Goal: Information Seeking & Learning: Learn about a topic

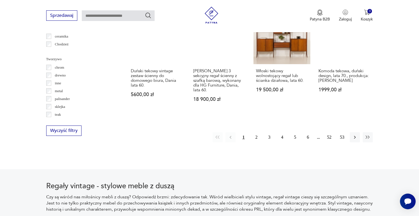
scroll to position [693, 0]
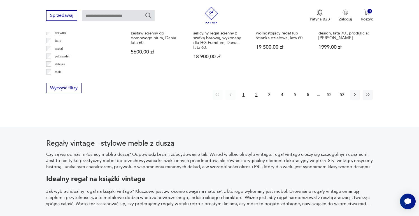
click at [255, 91] on button "2" at bounding box center [256, 95] width 10 height 10
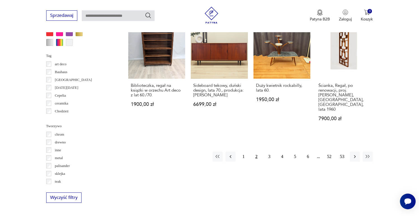
scroll to position [587, 0]
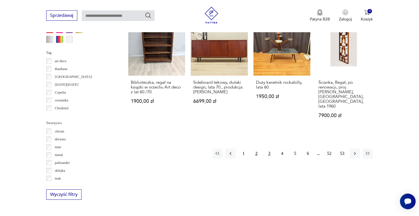
click at [269, 149] on button "3" at bounding box center [269, 154] width 10 height 10
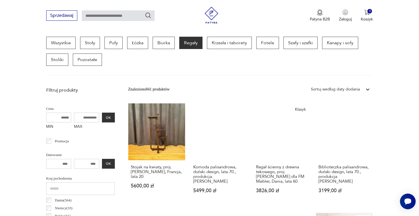
scroll to position [149, 0]
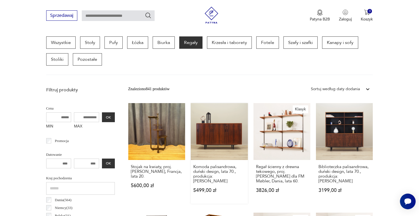
click at [213, 138] on link "Komoda palisandrowa, duński design, lata 70., produkcja: [PERSON_NAME] 5499,00 …" at bounding box center [219, 153] width 57 height 101
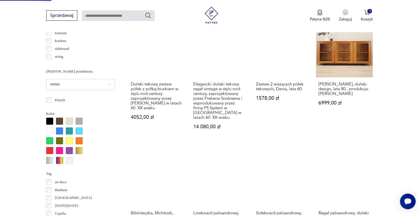
scroll to position [519, 0]
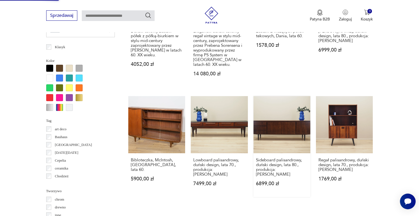
click at [271, 136] on link "Sideboard palisandrowy, duński design, lata 80., produkcja: [PERSON_NAME] 6899,…" at bounding box center [282, 146] width 57 height 101
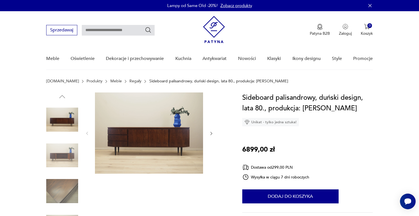
click at [64, 156] on img at bounding box center [62, 156] width 32 height 32
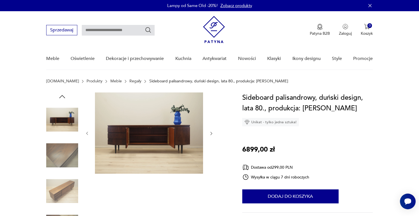
click at [61, 177] on img at bounding box center [62, 191] width 32 height 32
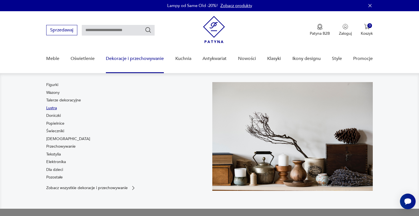
click at [52, 108] on link "Lustra" at bounding box center [51, 108] width 11 height 6
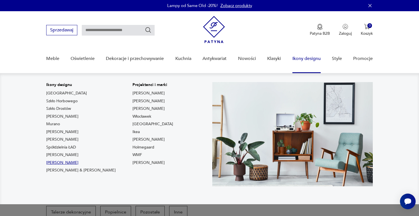
click at [65, 164] on link "Lampy Gałackiego" at bounding box center [62, 163] width 32 height 6
click at [301, 64] on link "Ikony designu" at bounding box center [307, 59] width 28 height 22
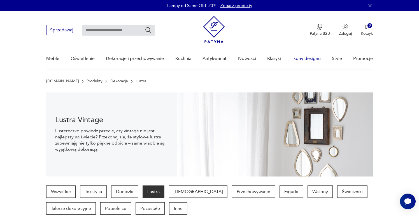
click at [304, 58] on link "Ikony designu" at bounding box center [307, 59] width 28 height 22
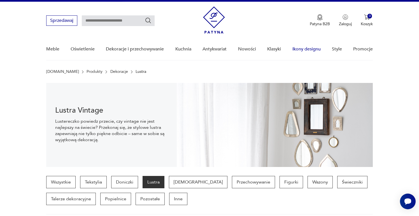
scroll to position [10, 0]
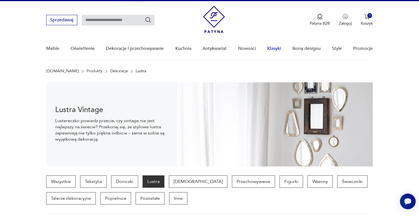
click at [269, 49] on link "Klasyki" at bounding box center [274, 49] width 14 height 22
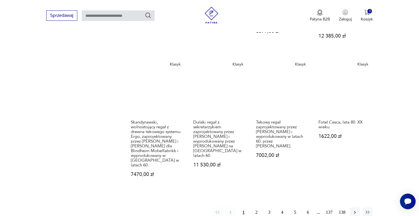
scroll to position [438, 0]
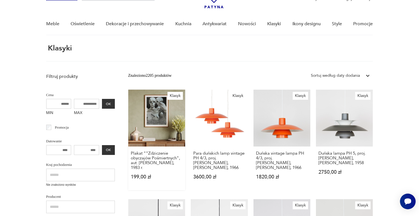
click at [150, 130] on link "Klasyk Plakat ""Zdziczenie obyczajów Pośmiertnych", aut. Franciszek Starowieysk…" at bounding box center [156, 140] width 57 height 101
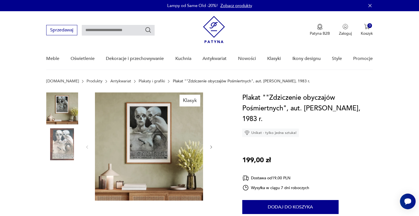
click at [140, 79] on link "Plakaty i grafiki" at bounding box center [152, 81] width 26 height 4
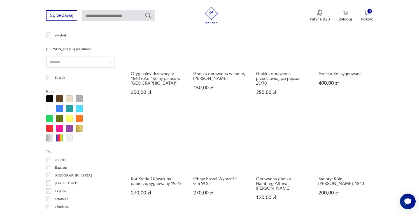
scroll to position [523, 0]
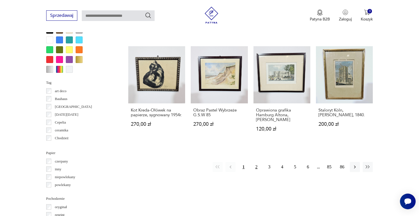
click at [258, 164] on button "2" at bounding box center [256, 167] width 10 height 10
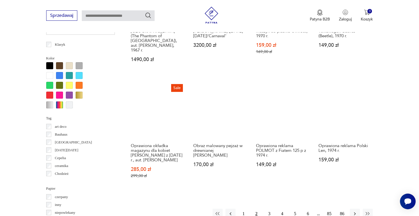
scroll to position [497, 0]
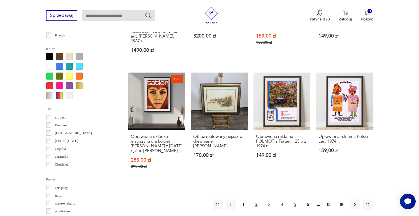
click at [294, 200] on button "5" at bounding box center [295, 205] width 10 height 10
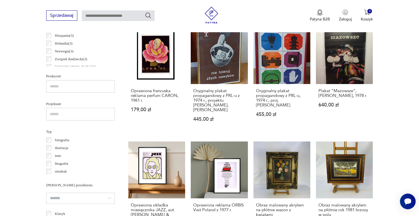
scroll to position [327, 0]
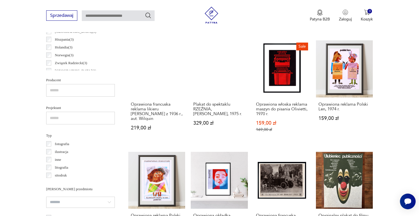
scroll to position [345, 0]
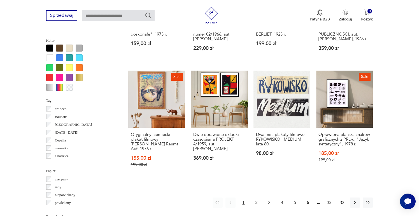
scroll to position [546, 0]
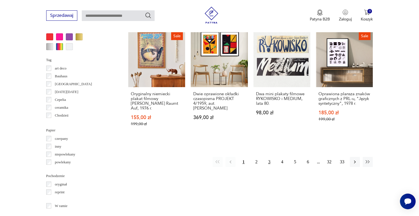
click at [272, 157] on button "3" at bounding box center [269, 162] width 10 height 10
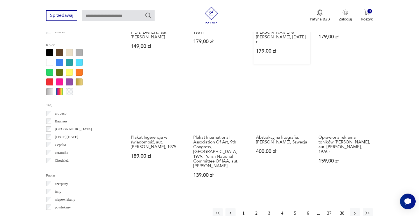
scroll to position [519, 0]
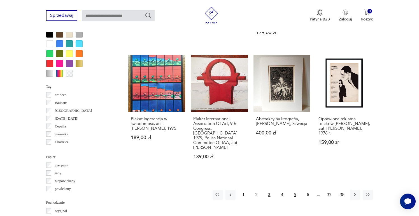
click at [296, 190] on button "5" at bounding box center [295, 195] width 10 height 10
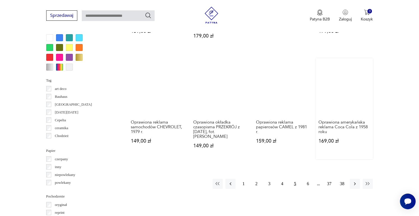
scroll to position [520, 0]
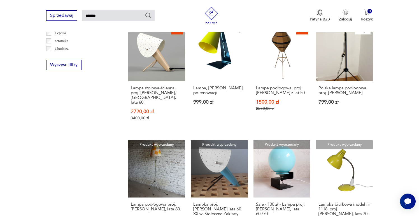
scroll to position [387, 0]
